Goal: Task Accomplishment & Management: Use online tool/utility

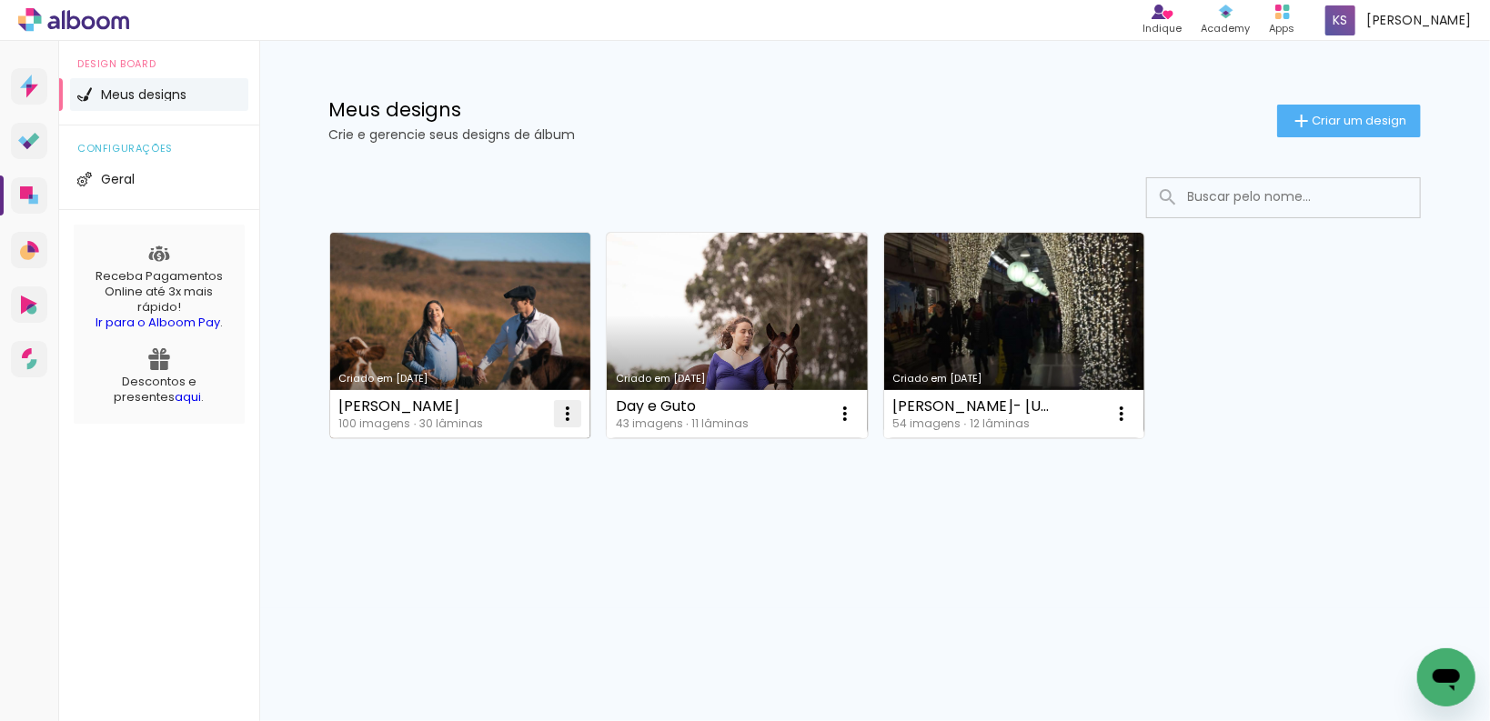
click at [568, 410] on iron-icon at bounding box center [568, 414] width 22 height 22
click at [479, 371] on link "Criado em [DATE]" at bounding box center [460, 336] width 261 height 206
